Goal: Information Seeking & Learning: Understand process/instructions

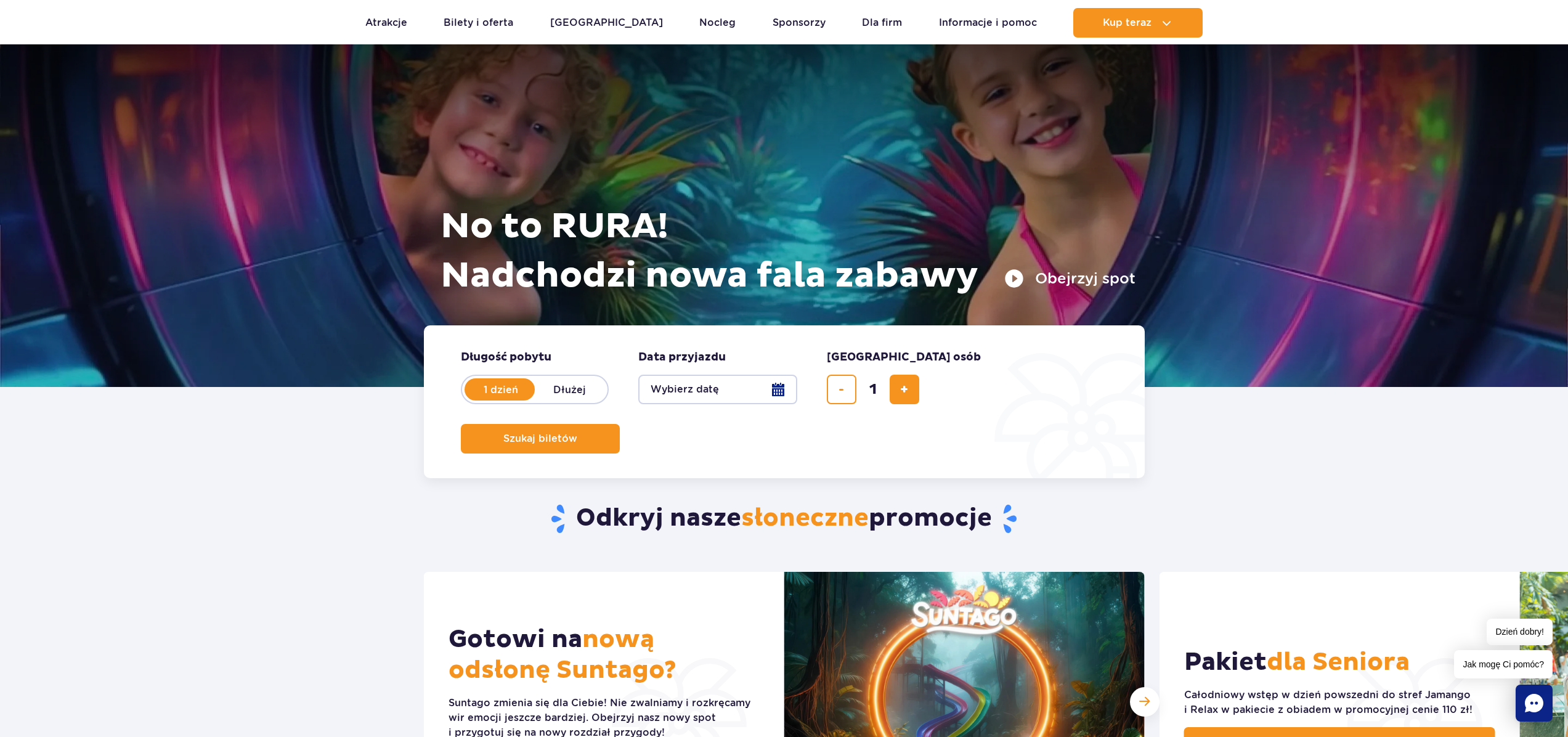
scroll to position [23, 0]
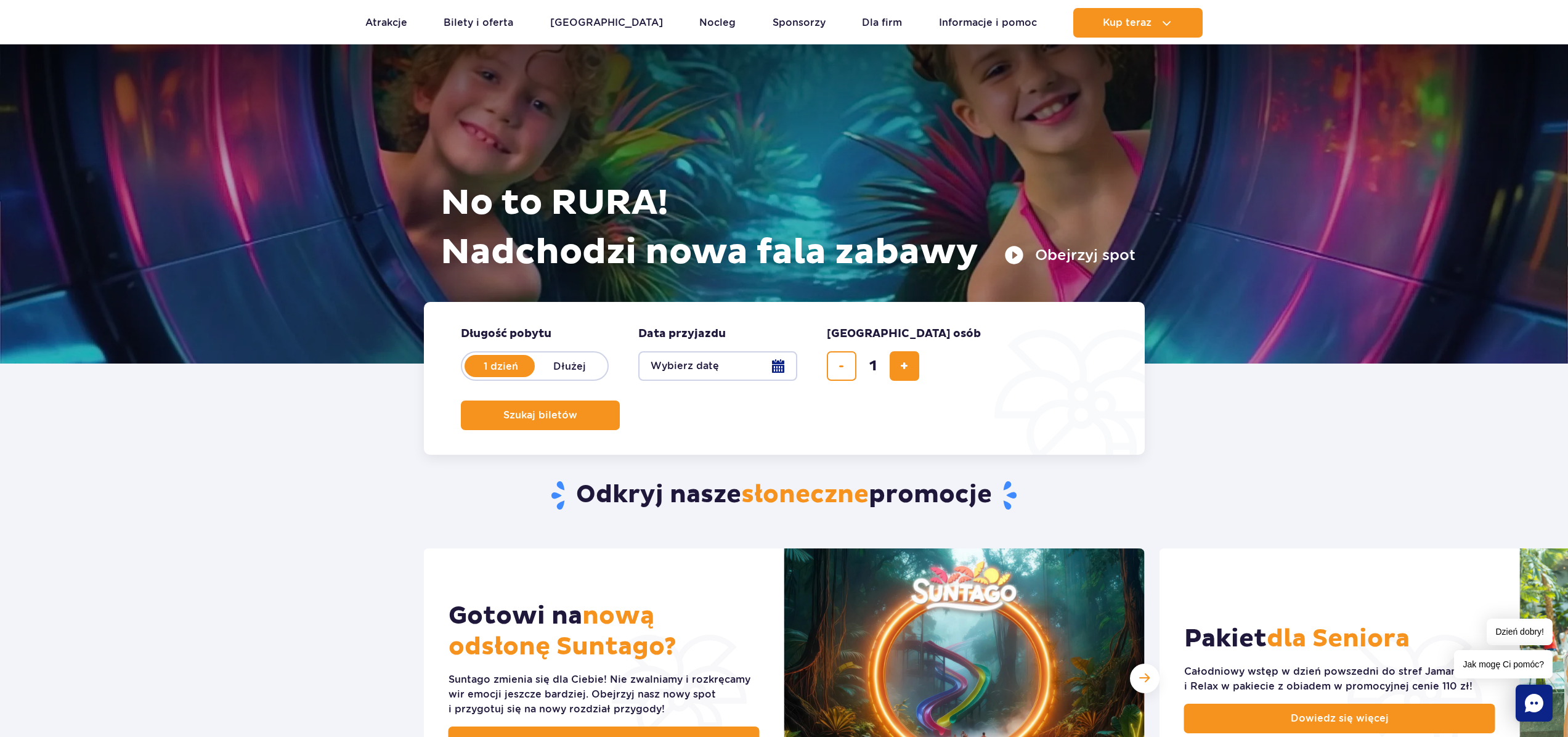
click at [764, 370] on button "Wybierz datę" at bounding box center [718, 366] width 159 height 30
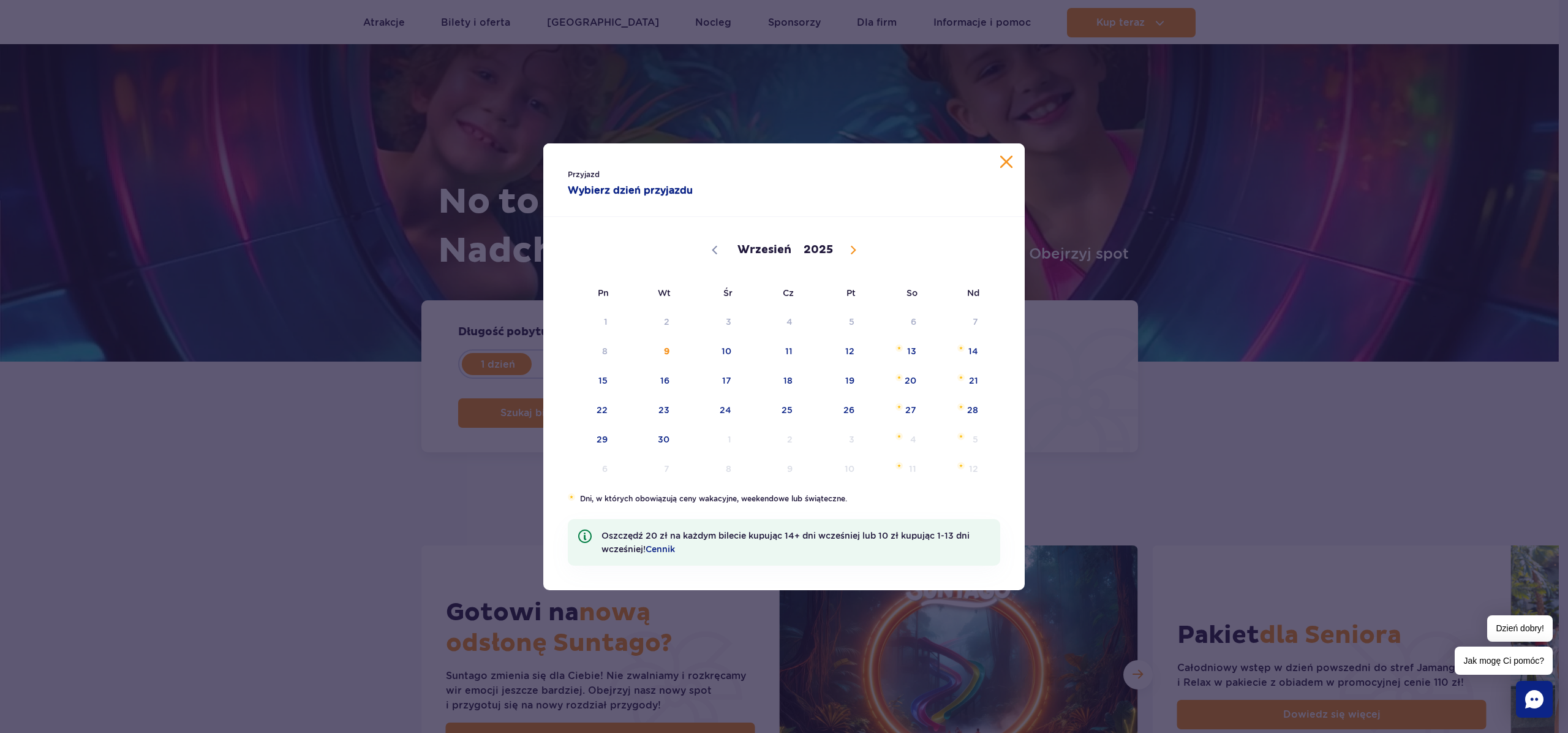
click at [403, 369] on div "Przyjazd Wybierz dzień przyjazdu Wrzesień Październik Listopad Grudzień 2025 Pn…" at bounding box center [784, 366] width 1568 height 733
click at [1014, 166] on div "Przyjazd Wybierz dzień przyjazdu" at bounding box center [784, 180] width 481 height 74
click at [1006, 165] on button "Zamknij kalendarz" at bounding box center [1006, 161] width 12 height 12
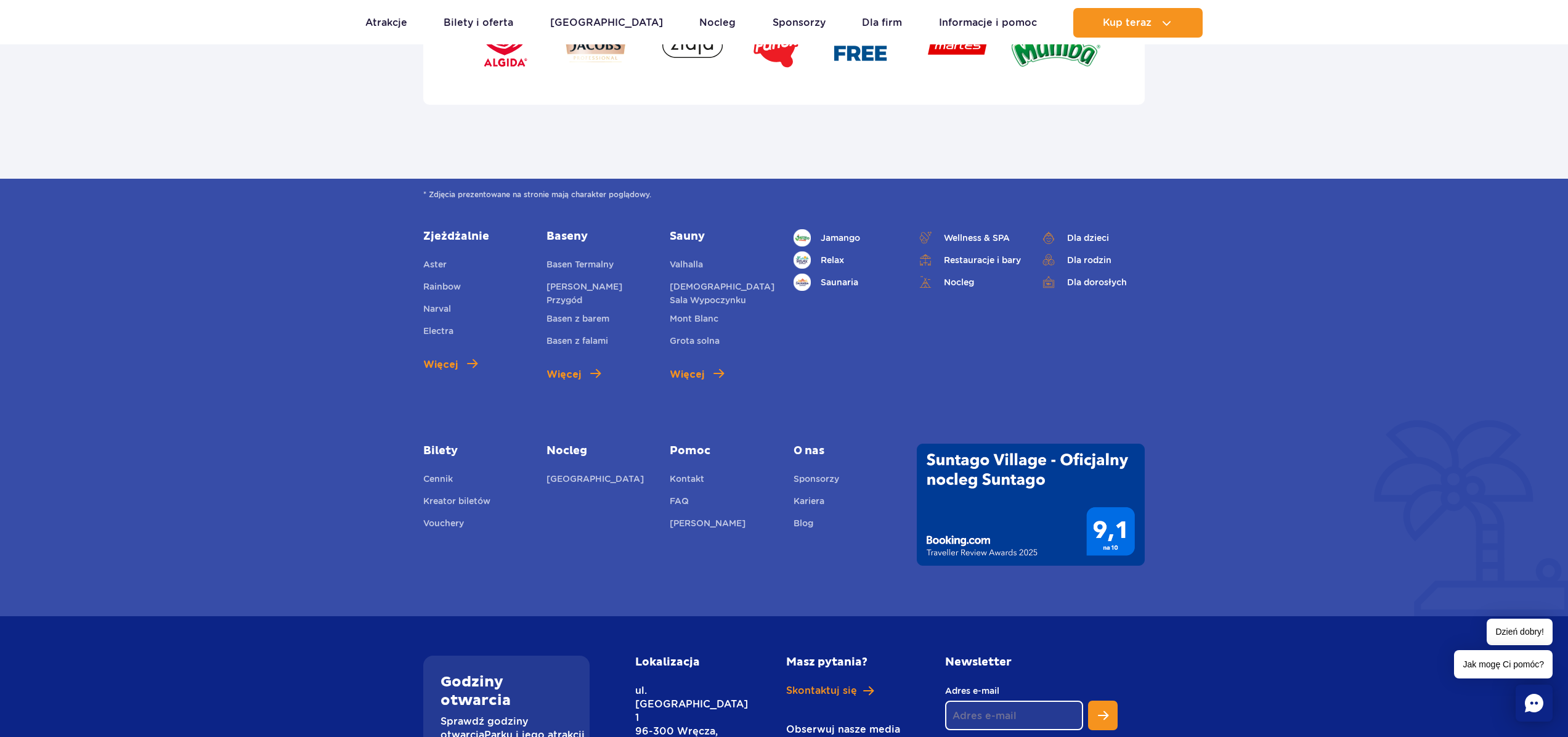
scroll to position [4139, 0]
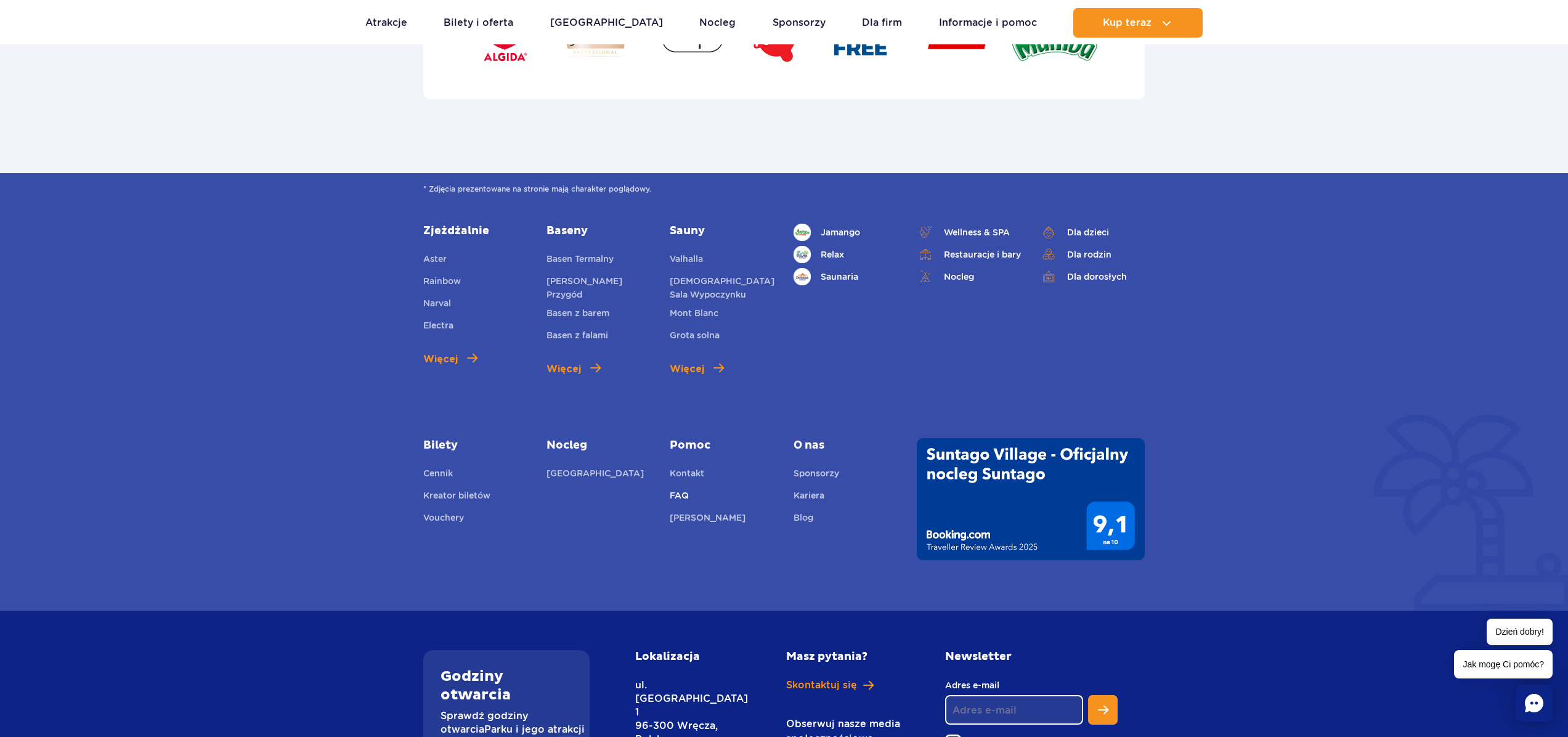
click at [681, 493] on link "FAQ" at bounding box center [679, 497] width 20 height 18
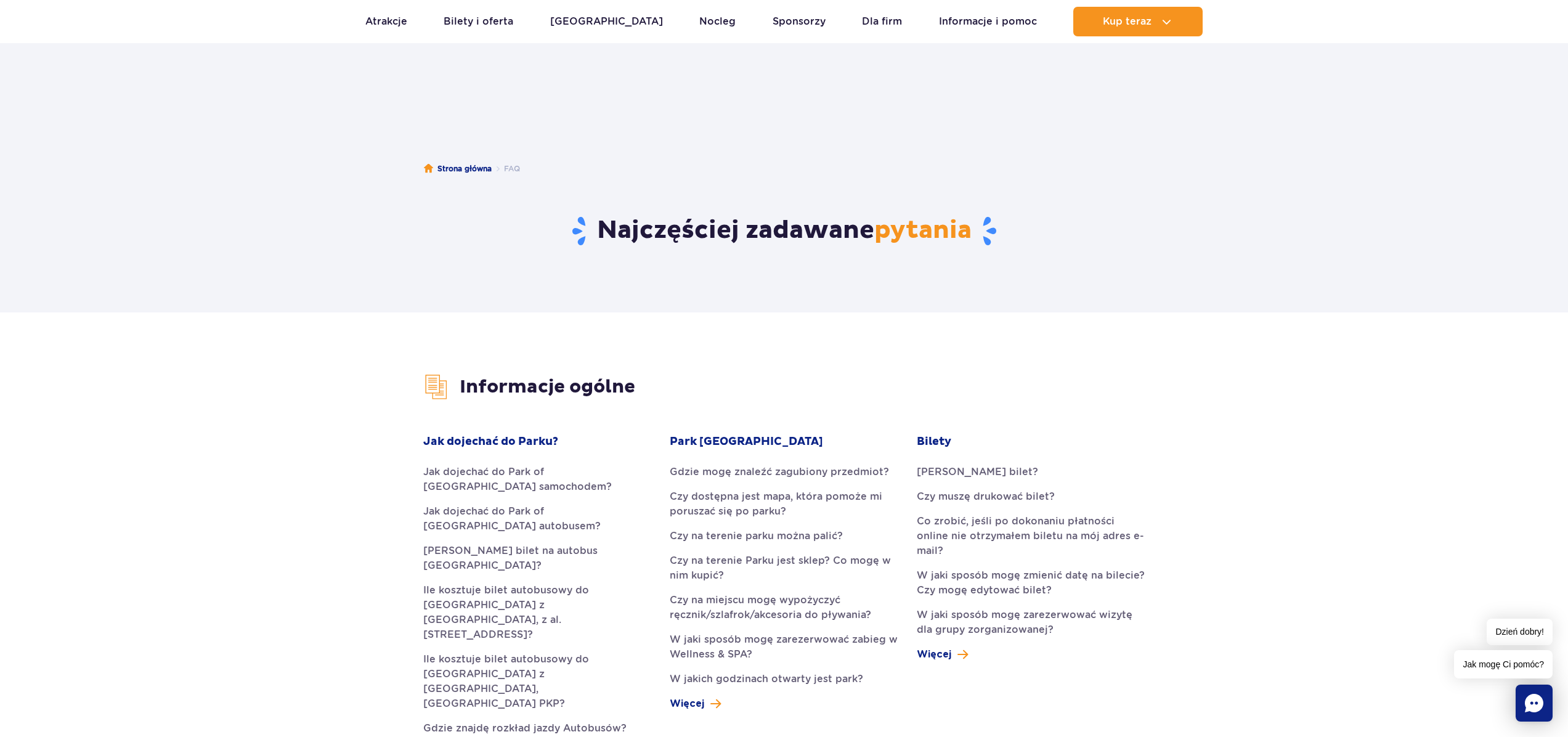
scroll to position [22, 0]
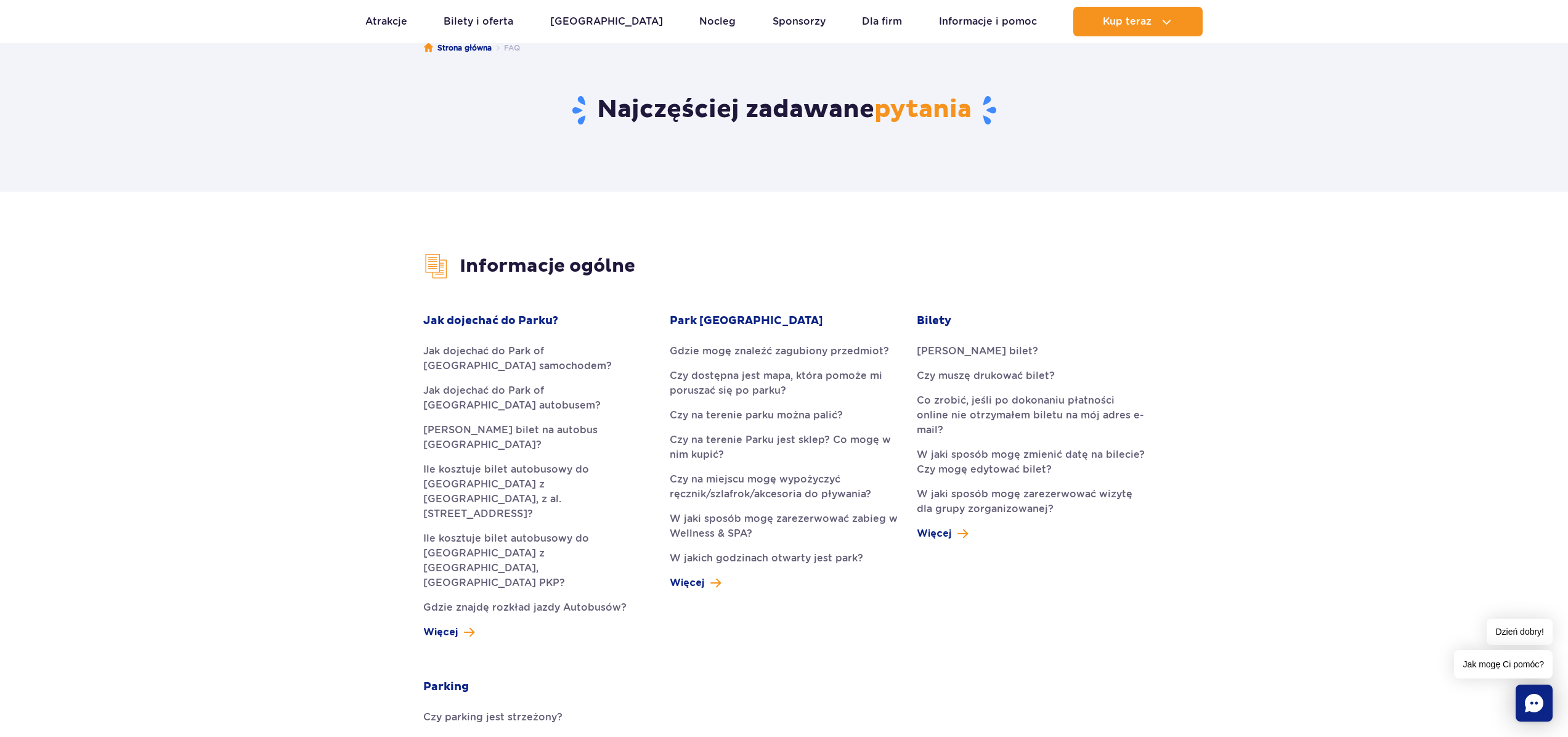
scroll to position [261, 0]
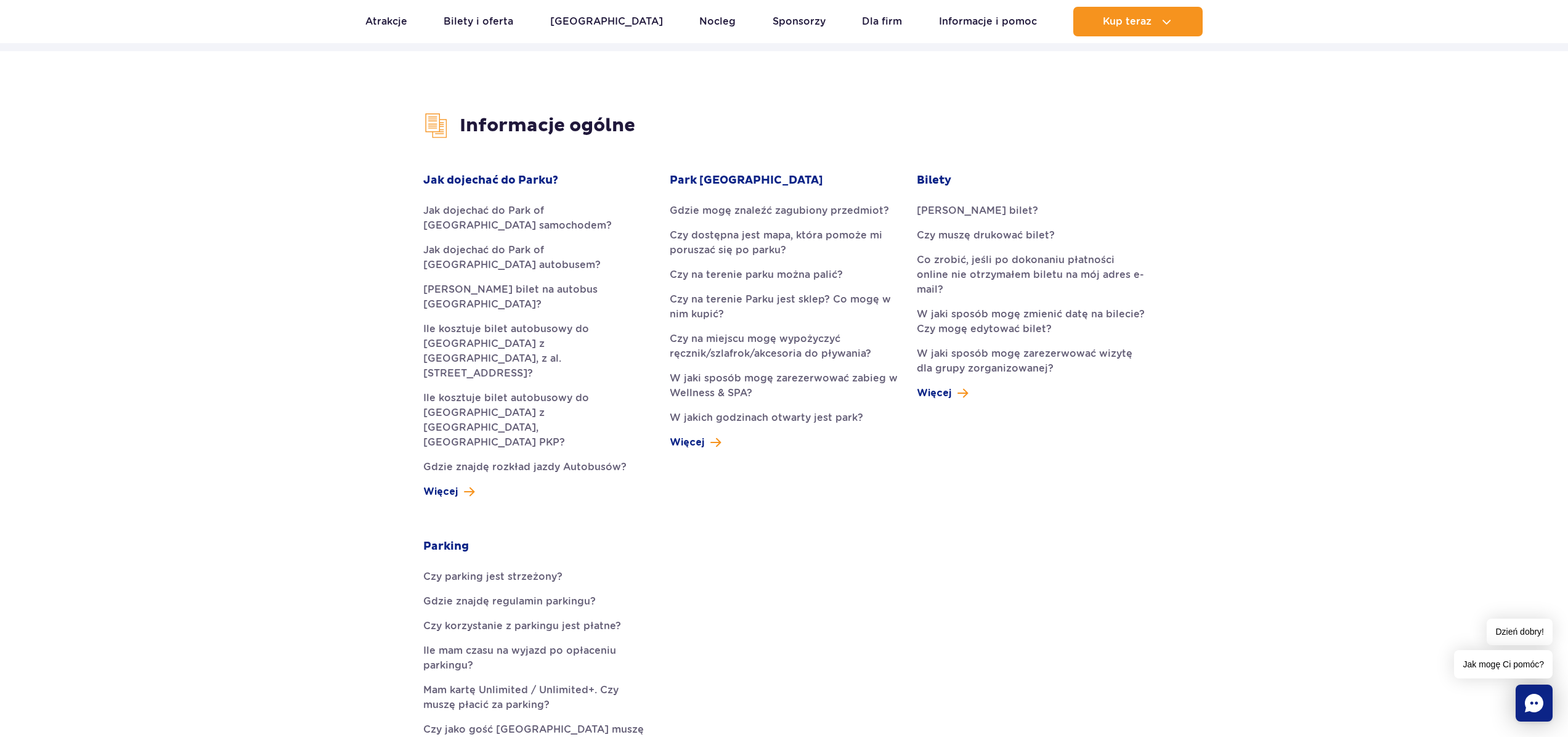
click at [941, 386] on span "Więcej" at bounding box center [934, 393] width 34 height 15
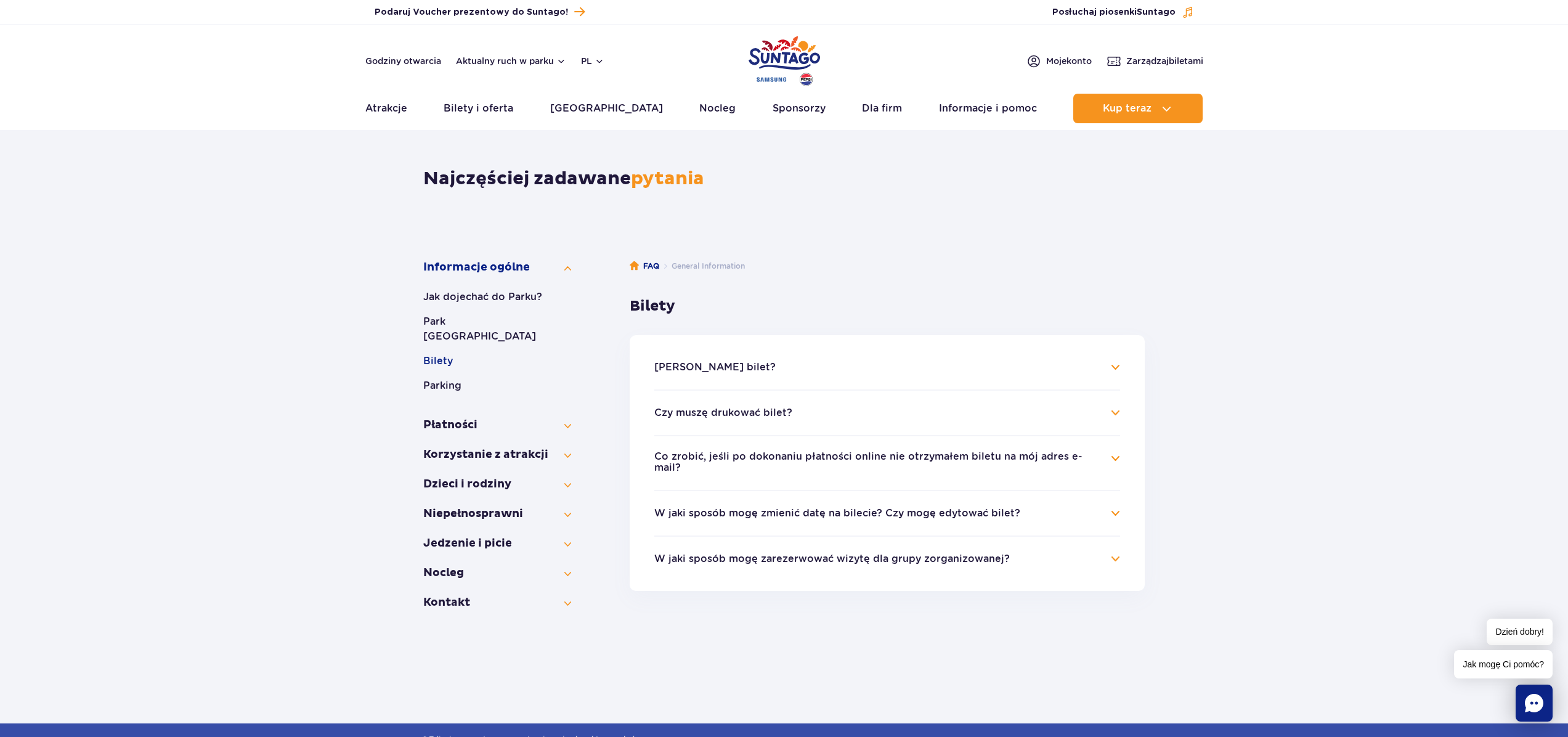
click at [795, 507] on button "W jaki sposób mogę zmienić datę na bilecie? Czy mogę edytować bilet?" at bounding box center [837, 513] width 366 height 11
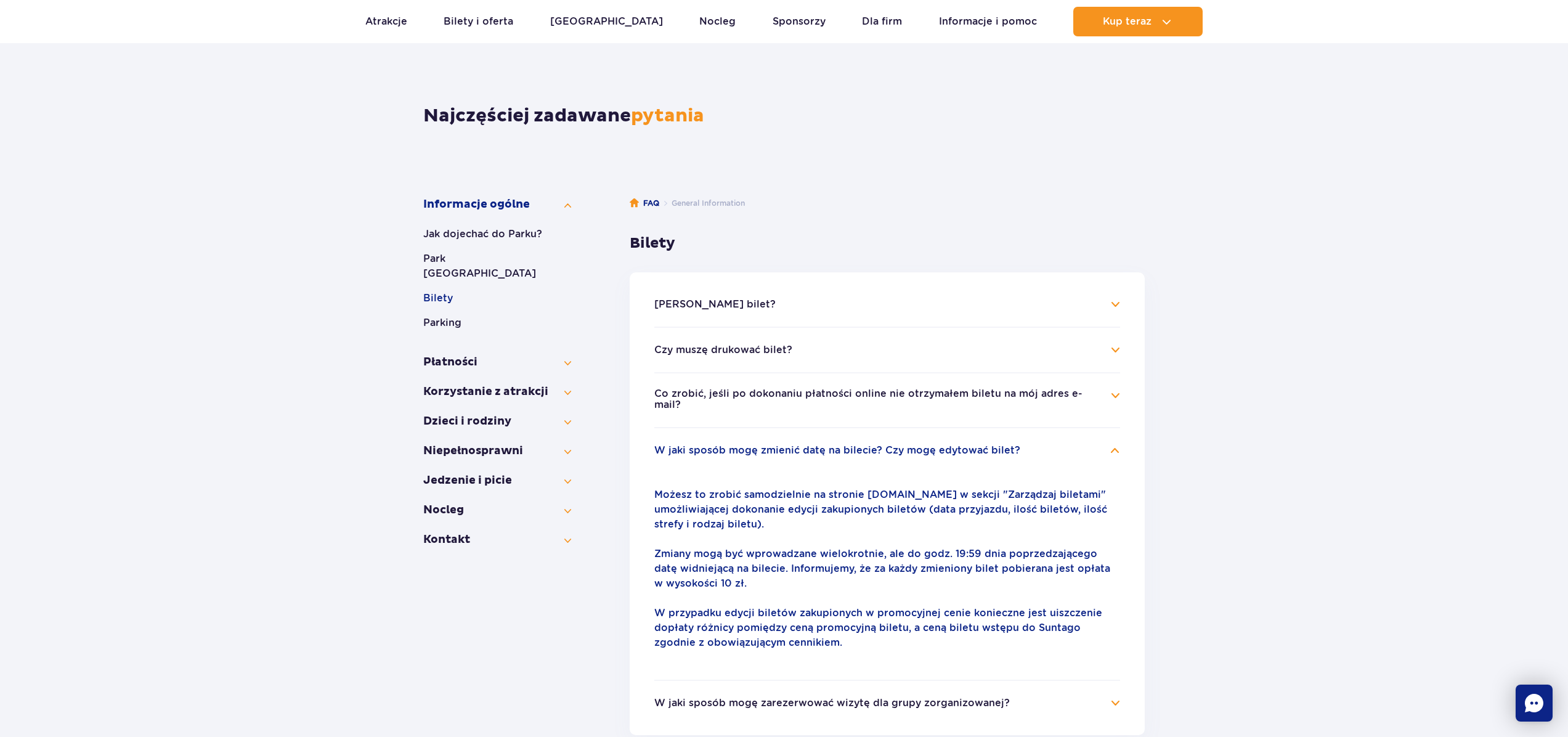
scroll to position [118, 0]
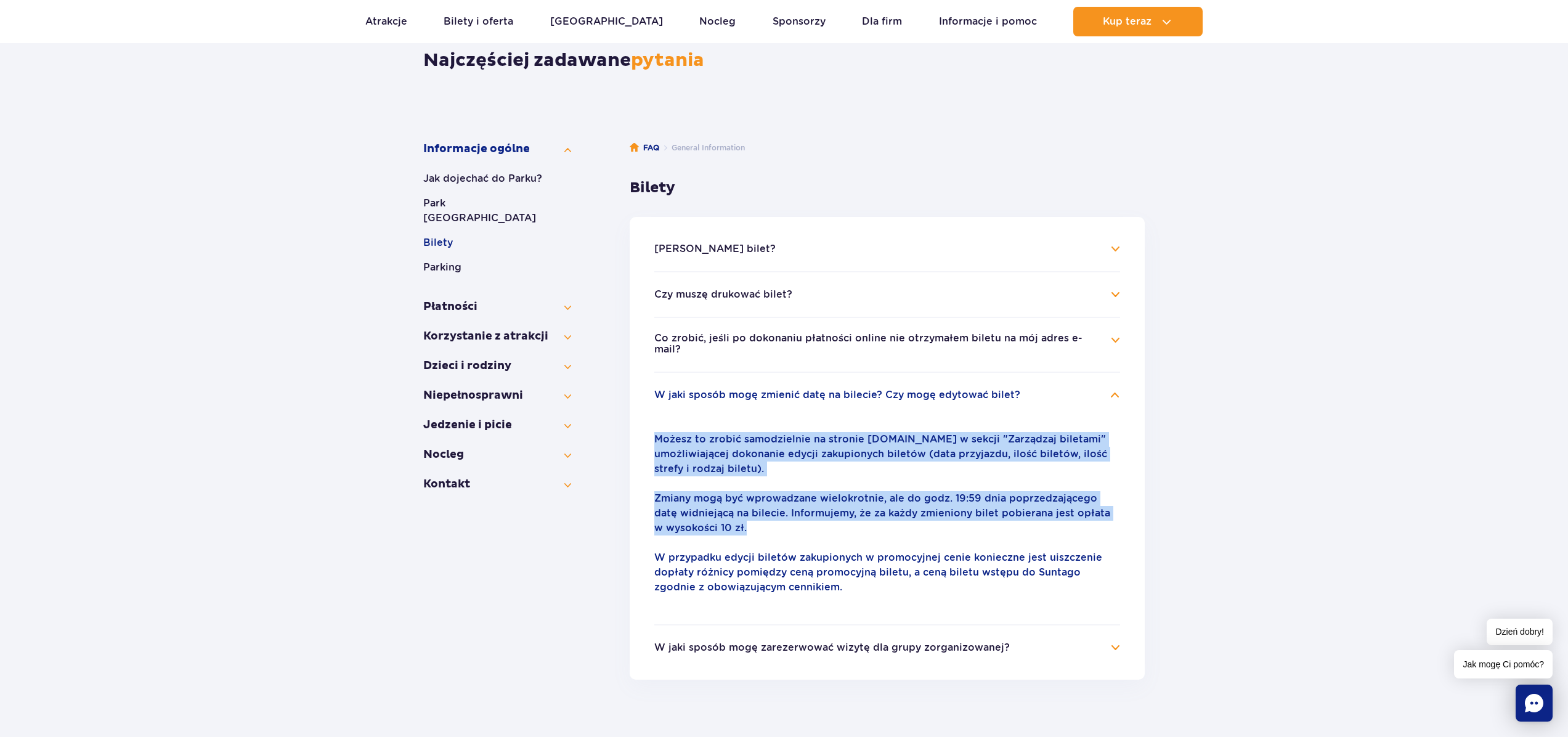
drag, startPoint x: 652, startPoint y: 426, endPoint x: 819, endPoint y: 521, distance: 192.1
click at [819, 521] on ul "[PERSON_NAME] bilet? Bilety do [GEOGRAPHIC_DATA] można zakupić zarówno przez st…" at bounding box center [888, 448] width 515 height 463
click at [819, 521] on p "Zmiany mogą być wprowadzane wielokrotnie, ale do godz. 19:59 dnia poprzedzające…" at bounding box center [887, 513] width 466 height 45
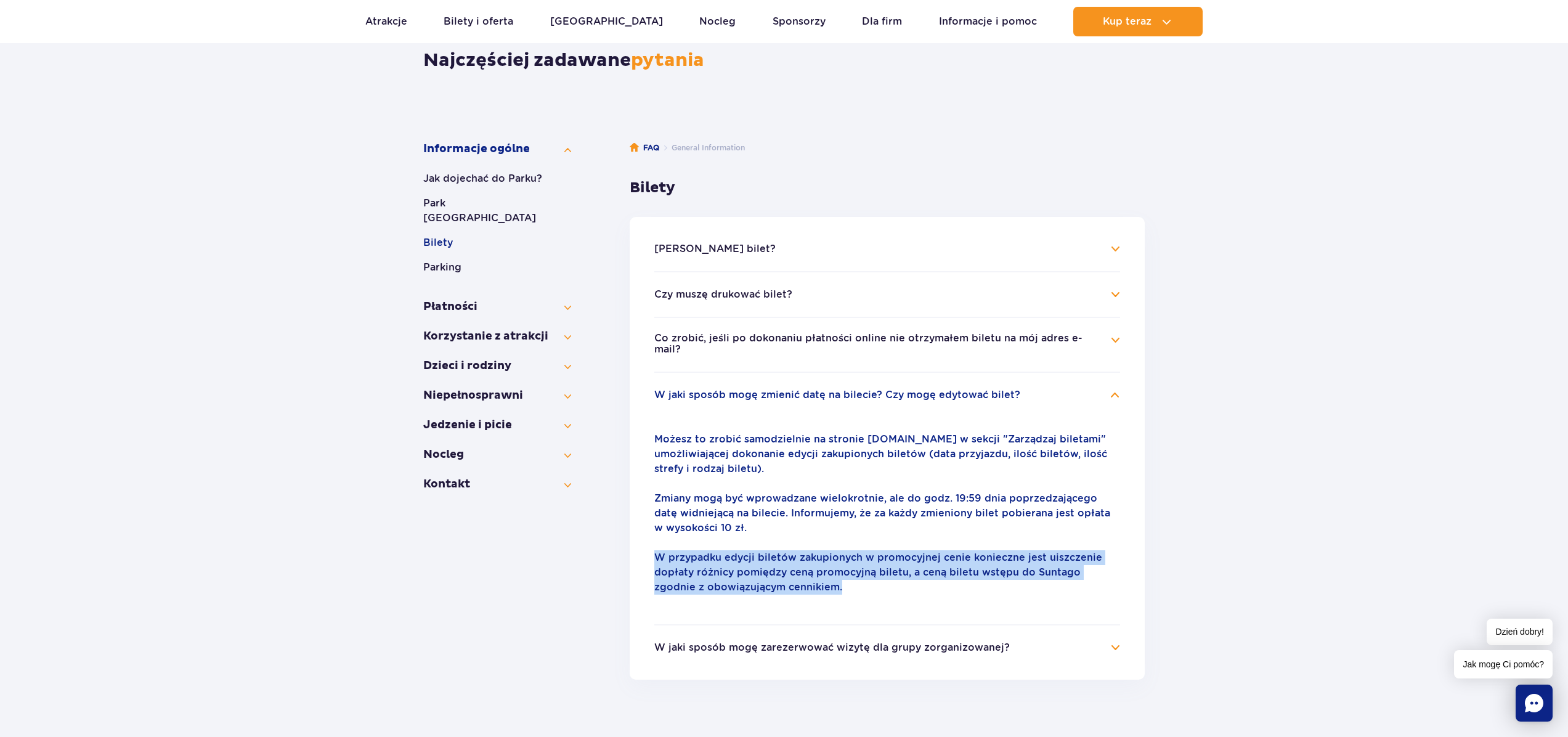
drag, startPoint x: 655, startPoint y: 543, endPoint x: 829, endPoint y: 579, distance: 177.7
click at [829, 579] on p "W przypadku edycji biletów zakupionych w promocyjnej cenie konieczne jest uiszc…" at bounding box center [887, 572] width 466 height 45
